Goal: Contribute content: Add original content to the website for others to see

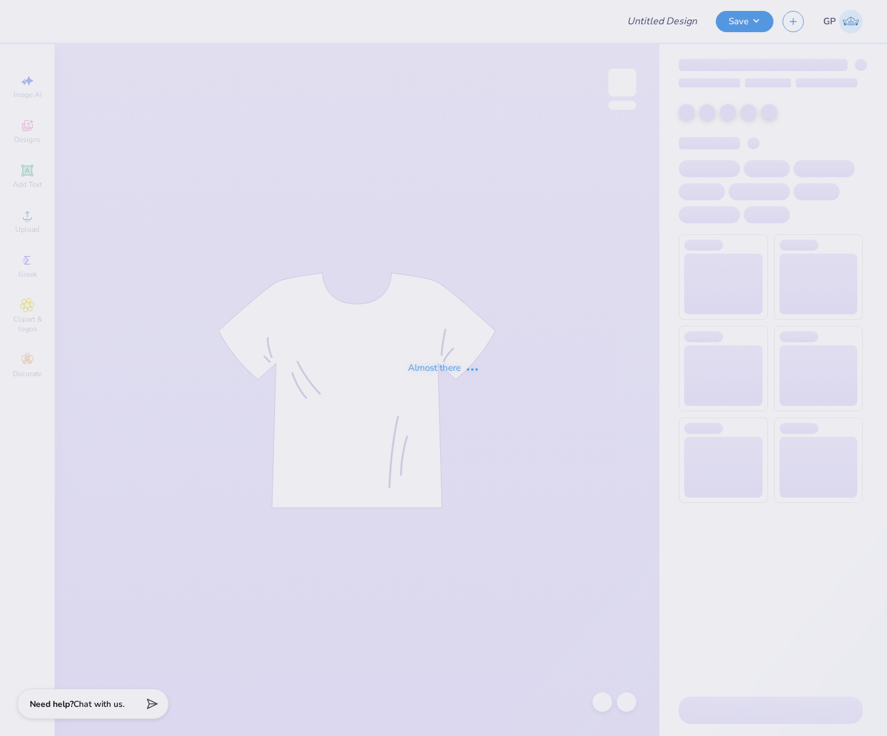
type input "School : [PERSON_NAME]"
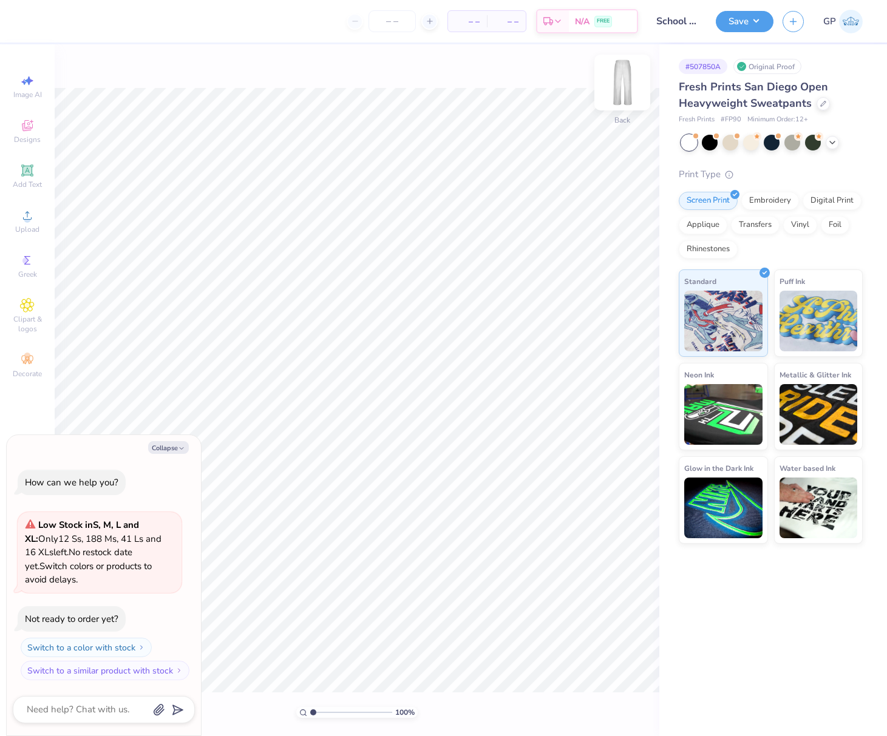
click at [629, 89] on img at bounding box center [622, 82] width 49 height 49
click at [629, 89] on img at bounding box center [622, 82] width 24 height 24
click at [26, 212] on icon at bounding box center [27, 215] width 15 height 15
type textarea "x"
type input "4.80"
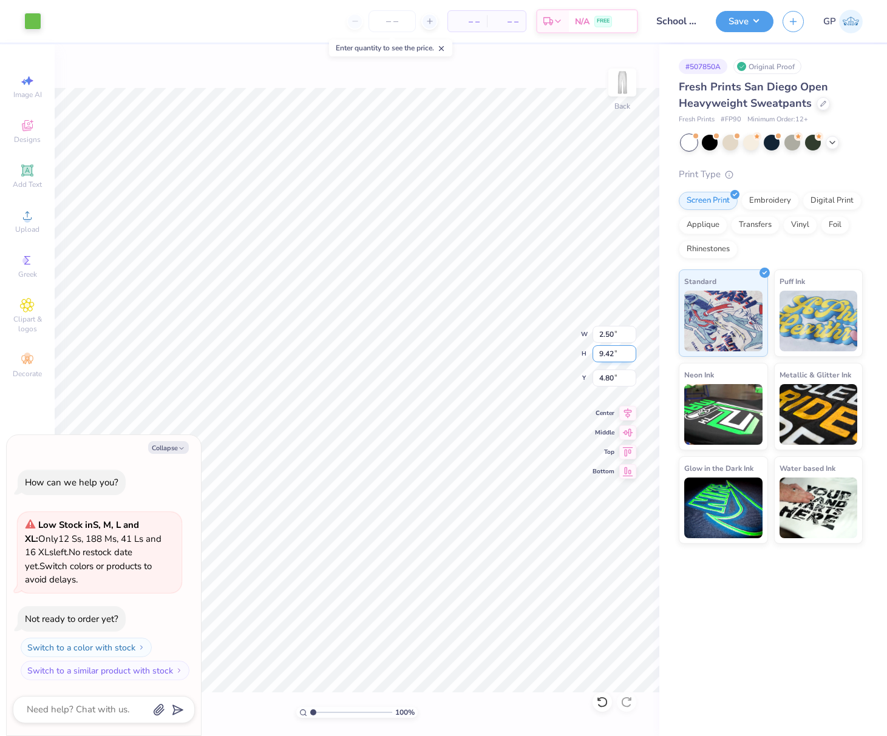
click at [608, 352] on input "9.42" at bounding box center [614, 353] width 44 height 17
click at [609, 330] on input "2.50" at bounding box center [614, 334] width 44 height 17
type input "4"
type textarea "x"
type input "4.00"
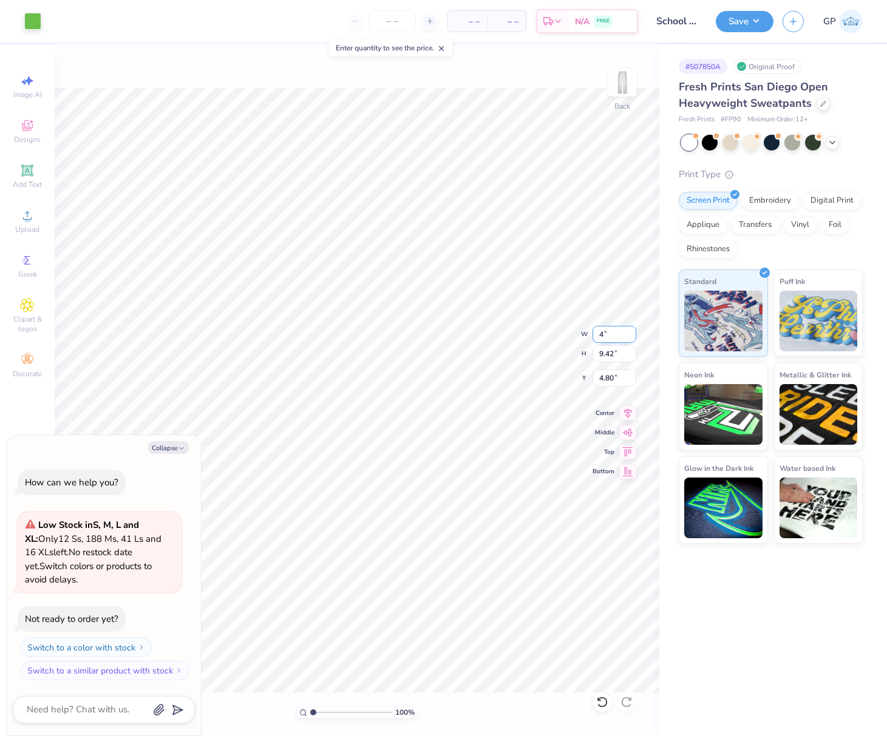
type input "15.05"
type input "1.98"
click at [618, 352] on input "15.05" at bounding box center [614, 353] width 44 height 17
type input "1"
type input "10"
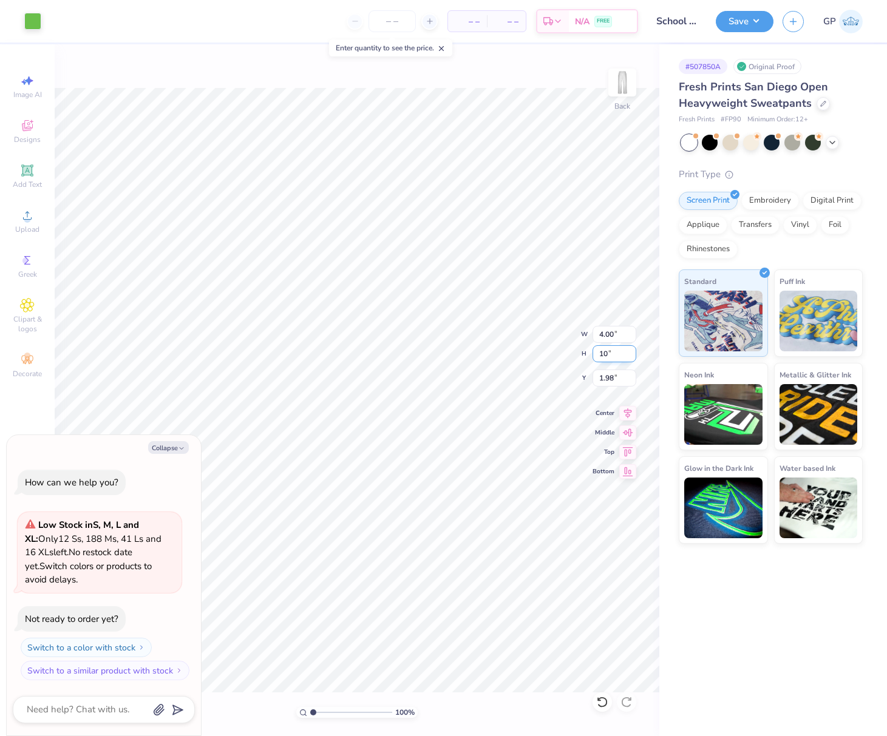
type textarea "x"
type input "2.66"
type input "10.00"
type input "4.51"
click at [612, 336] on input "2.66" at bounding box center [614, 334] width 44 height 17
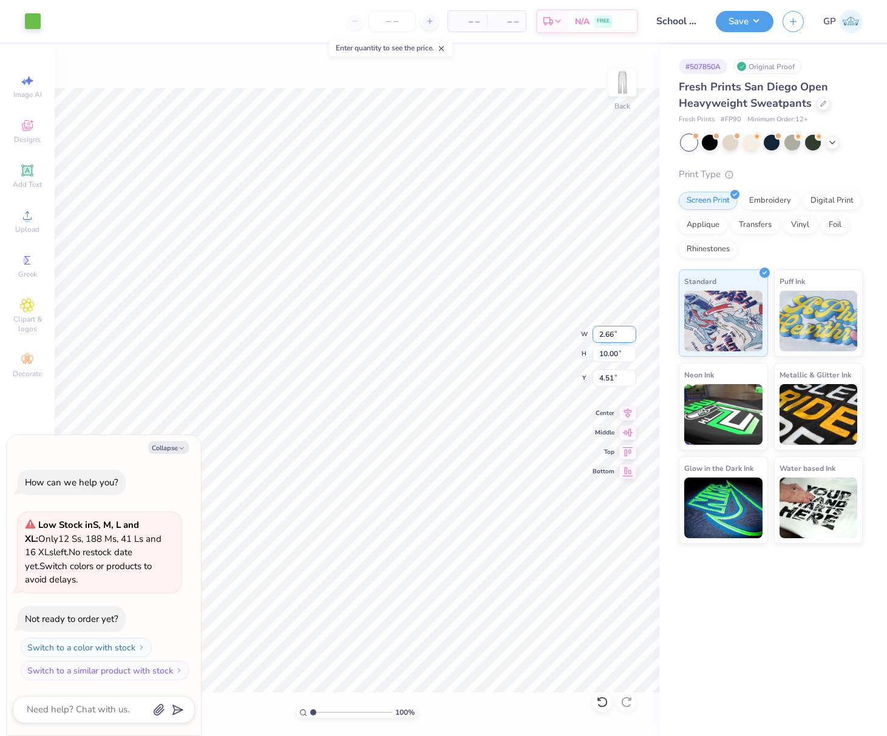
type input "1"
type input "3.5"
type textarea "x"
type input "3.50"
type input "13.17"
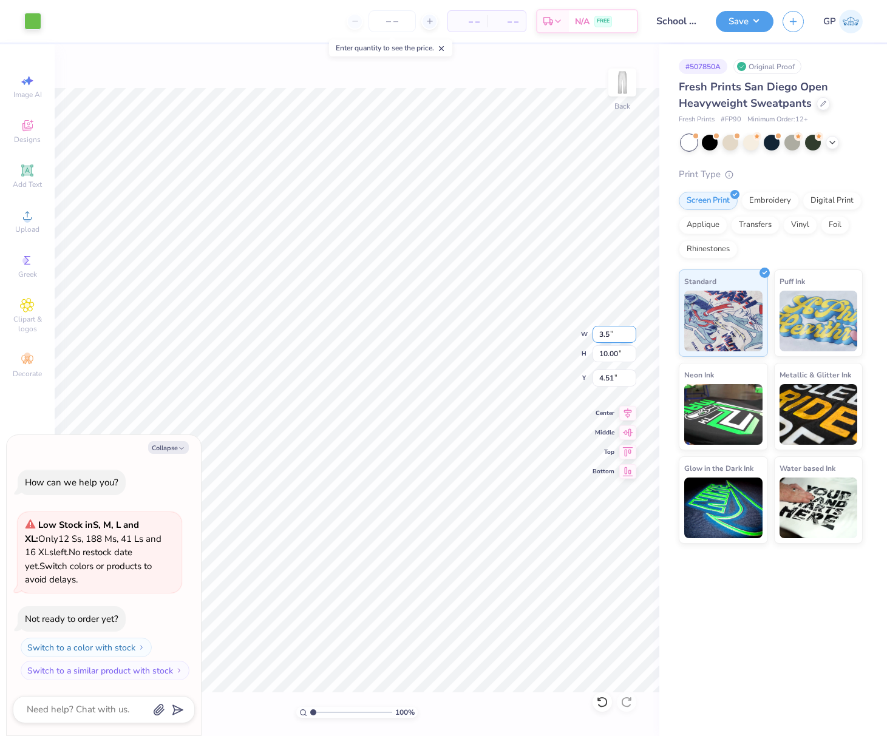
type input "2.93"
type textarea "x"
type input "6.16"
type textarea "x"
click at [621, 382] on input "6.16" at bounding box center [614, 378] width 44 height 17
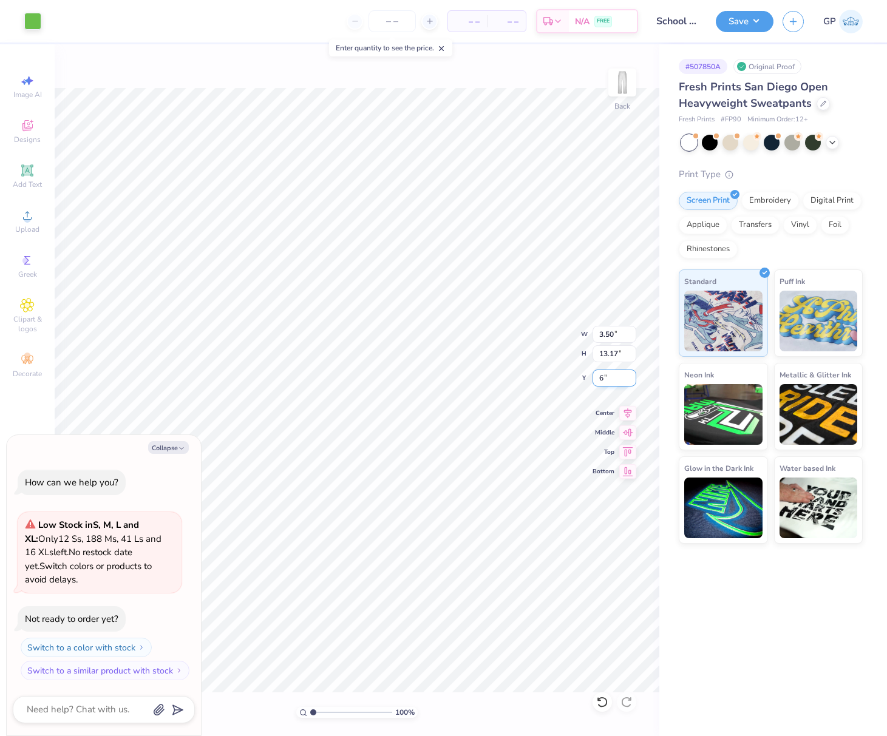
type input "6"
type textarea "x"
type input "6.00"
click at [613, 96] on img at bounding box center [622, 82] width 49 height 49
click at [26, 219] on icon at bounding box center [27, 215] width 8 height 8
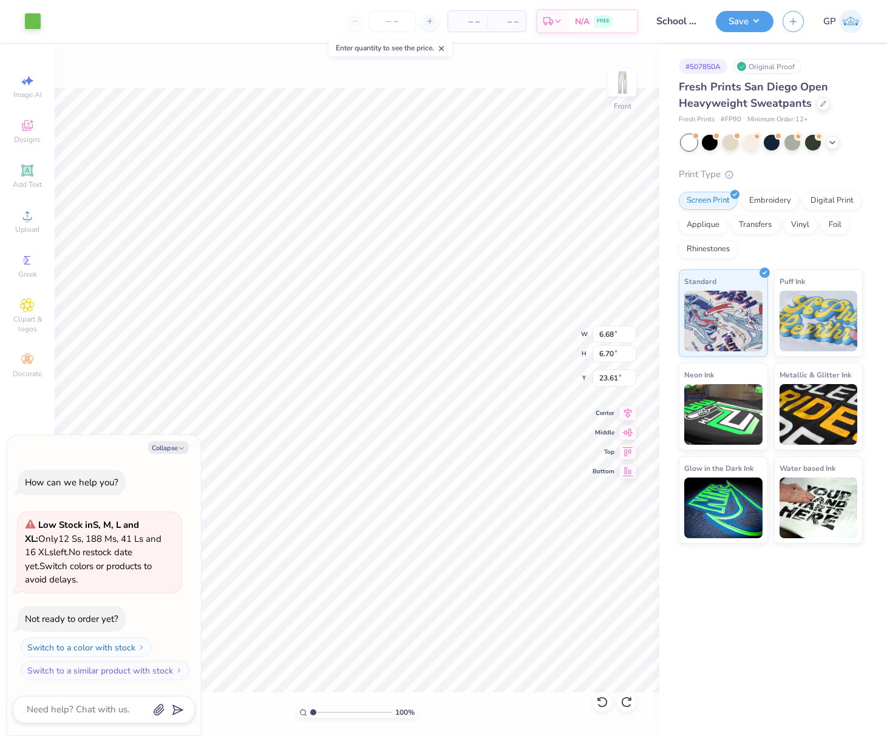
type textarea "x"
type input "2.55"
type input "3.04"
type input "22.21"
type textarea "x"
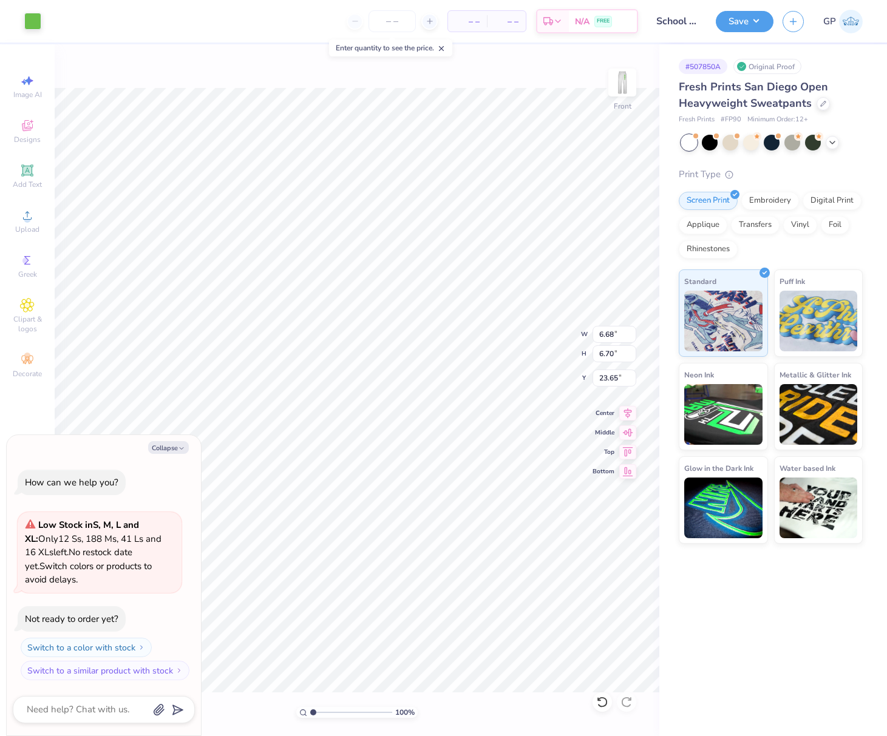
type input "2.43"
click at [608, 338] on input "6.68" at bounding box center [614, 334] width 44 height 17
type input "3.5"
type textarea "x"
type input "3.50"
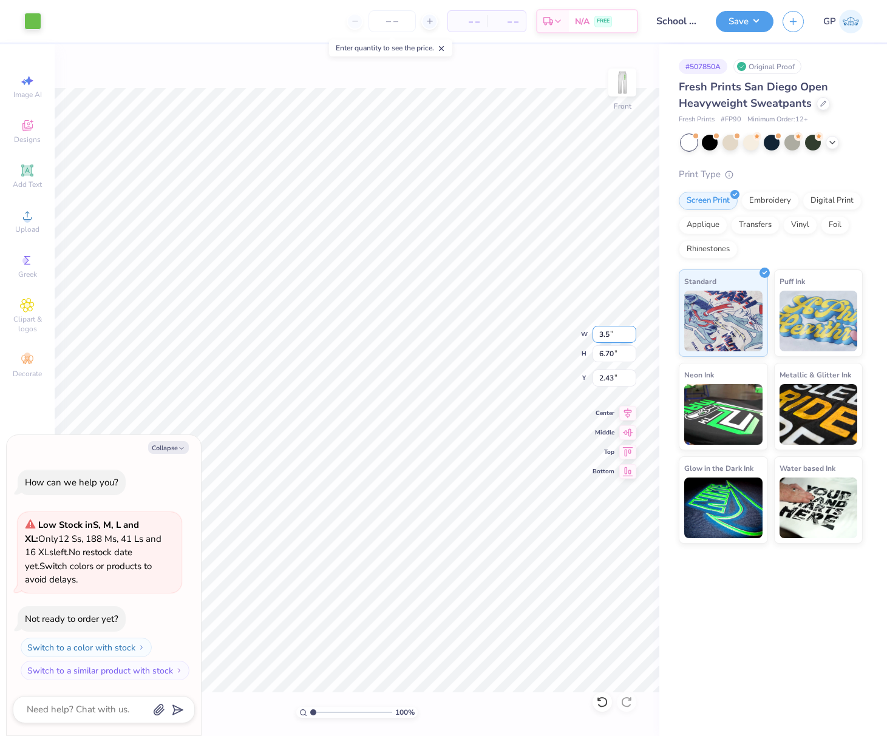
type input "3.51"
click at [606, 378] on input "4.02" at bounding box center [614, 378] width 44 height 17
type input "3"
type textarea "x"
type input "3.00"
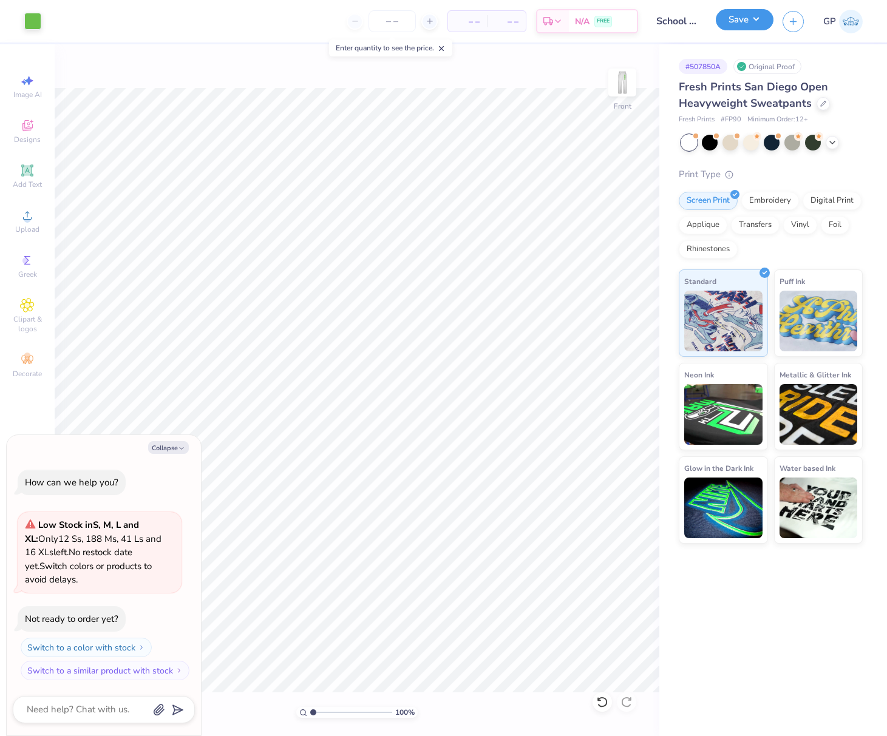
click at [716, 19] on button "Save" at bounding box center [745, 19] width 58 height 21
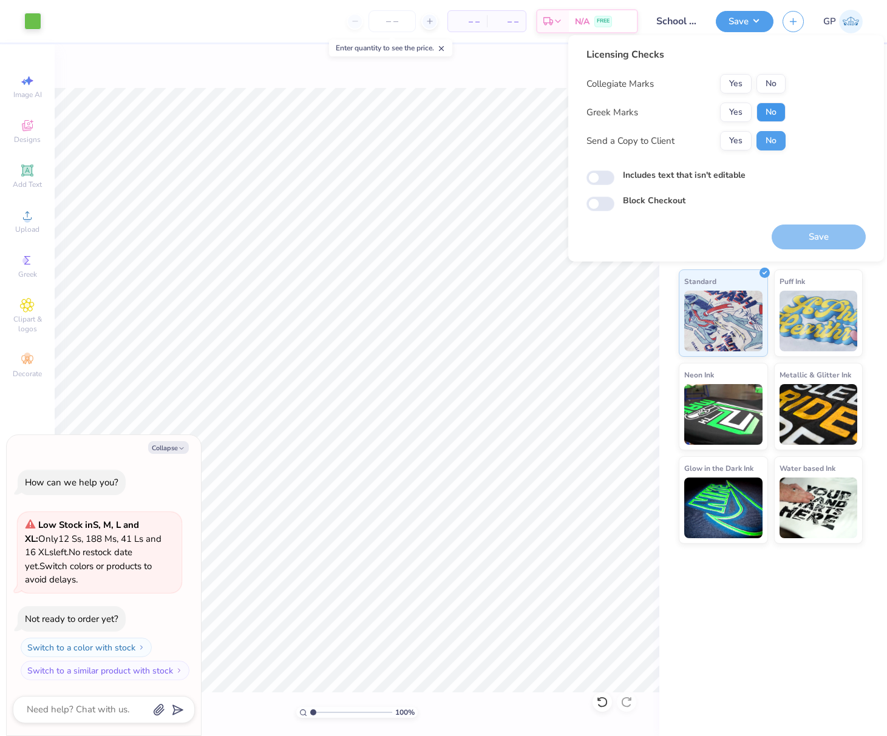
click at [762, 117] on button "No" at bounding box center [770, 112] width 29 height 19
click at [762, 88] on button "No" at bounding box center [770, 83] width 29 height 19
type textarea "x"
click at [591, 171] on input "Includes text that isn't editable" at bounding box center [600, 178] width 28 height 15
checkbox input "true"
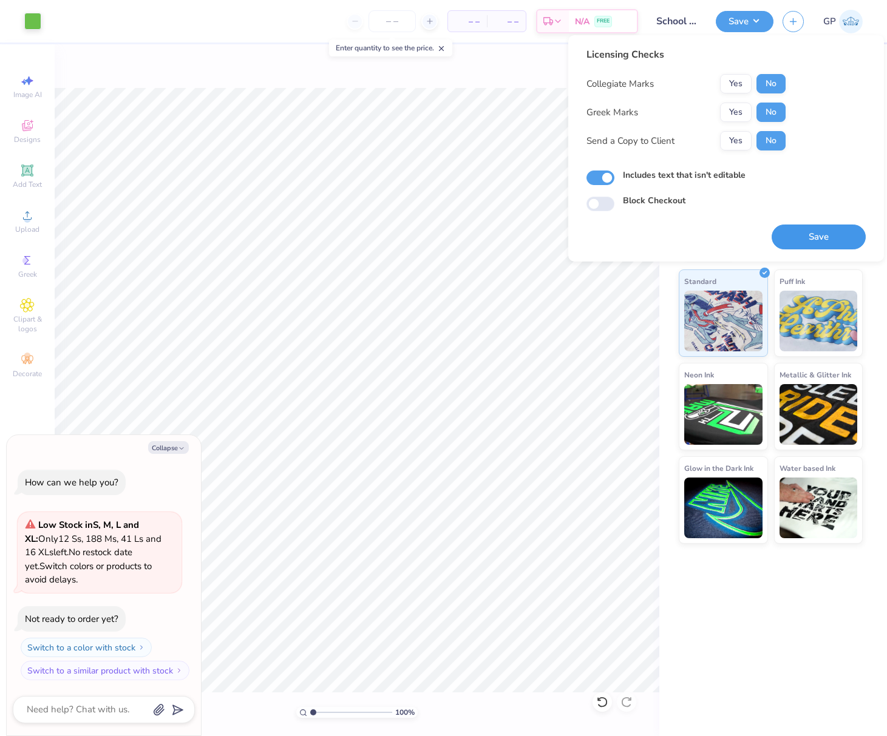
click at [792, 240] on button "Save" at bounding box center [818, 237] width 94 height 25
type textarea "x"
